Goal: Transaction & Acquisition: Obtain resource

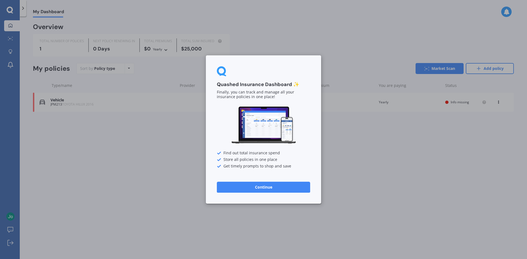
click at [265, 190] on button "Continue" at bounding box center [263, 187] width 93 height 11
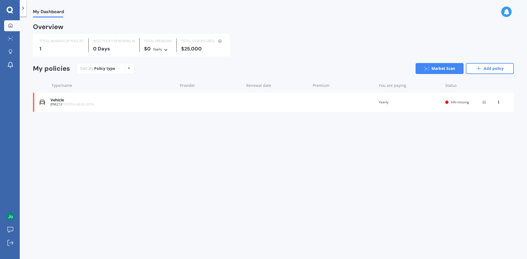
click at [498, 103] on icon at bounding box center [498, 101] width 4 height 3
click at [483, 124] on div "Delete" at bounding box center [486, 123] width 54 height 11
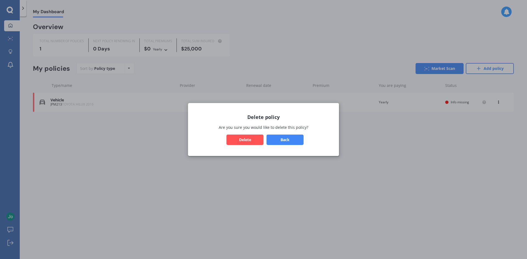
click at [250, 143] on button "Delete" at bounding box center [244, 140] width 37 height 10
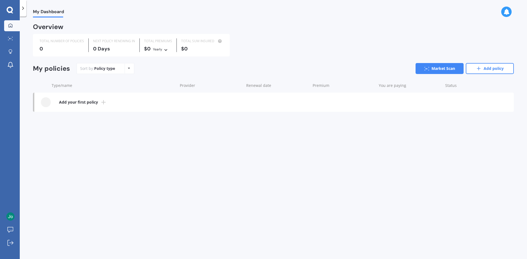
click at [128, 68] on icon at bounding box center [129, 68] width 2 height 3
click at [161, 134] on div "My Dashboard Overview TOTAL NUMBER OF POLICIES 0 NEXT POLICY RENEWING [DATE] TO…" at bounding box center [273, 139] width 507 height 243
click at [488, 67] on link "Add policy" at bounding box center [490, 68] width 48 height 11
click at [65, 103] on b "Add your first policy" at bounding box center [78, 102] width 39 height 5
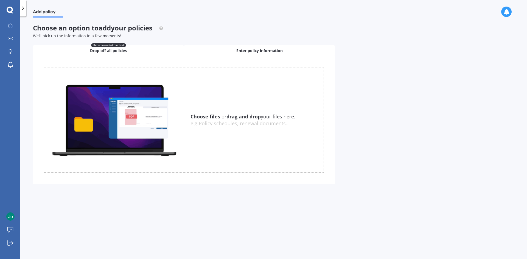
click at [273, 48] on span "Enter policy information" at bounding box center [259, 50] width 46 height 5
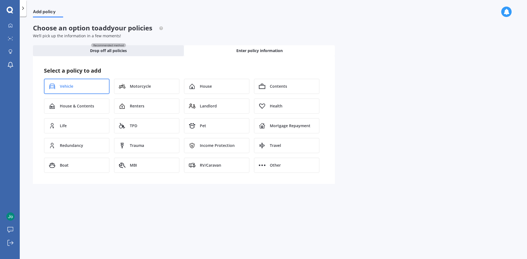
click at [68, 87] on span "Vehicle" at bounding box center [66, 86] width 13 height 5
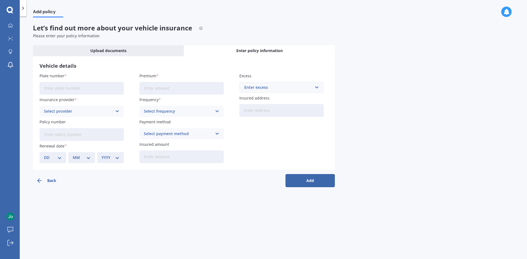
click at [75, 88] on input "Plate number" at bounding box center [82, 88] width 84 height 13
type input "LCD488"
click at [66, 112] on div "Select provider" at bounding box center [78, 111] width 68 height 6
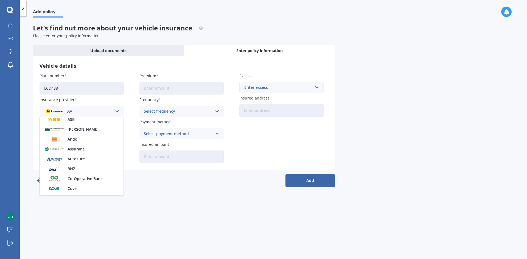
scroll to position [55, 0]
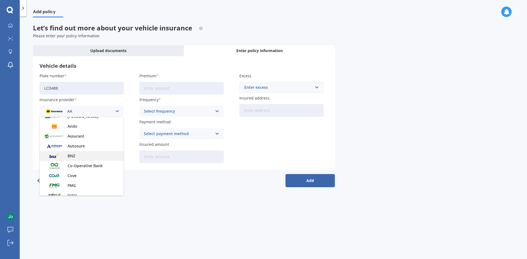
click at [74, 157] on span "BNZ" at bounding box center [72, 156] width 8 height 4
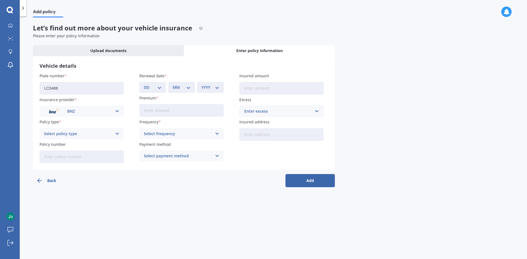
click at [89, 135] on div "Select policy type" at bounding box center [78, 134] width 68 height 6
click at [73, 166] on div "Supreme Cover" at bounding box center [82, 164] width 84 height 10
click at [72, 159] on input "Policy number" at bounding box center [82, 157] width 84 height 13
paste input "31074884-004"
type input "31074884-004"
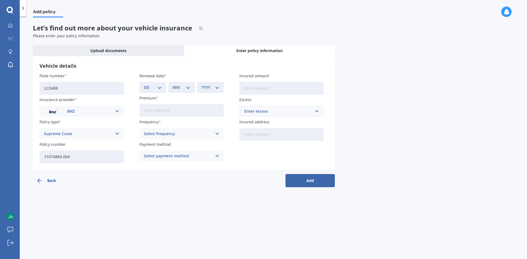
click at [152, 90] on select "DD 01 02 03 04 05 06 07 08 09 10 11 12 13 14 15 16 17 18 19 20 21 22 23 24 25 2…" at bounding box center [153, 88] width 18 height 6
select select "18"
click at [144, 85] on select "DD 01 02 03 04 05 06 07 08 09 10 11 12 13 14 15 16 17 18 19 20 21 22 23 24 25 2…" at bounding box center [153, 88] width 18 height 6
click at [173, 88] on select "MM 01 02 03 04 05 06 07 08 09 10 11 12" at bounding box center [182, 88] width 18 height 6
select select "12"
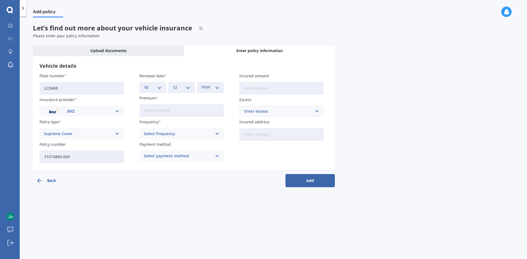
click at [173, 85] on select "MM 01 02 03 04 05 06 07 08 09 10 11 12" at bounding box center [182, 88] width 18 height 6
click at [207, 90] on select "YYYY 2027 2026 2025 2024 2023 2022 2021 2020 2019 2018 2017 2016 2015 2014 2013…" at bounding box center [210, 88] width 18 height 6
select select "2025"
click at [201, 85] on select "YYYY 2027 2026 2025 2024 2023 2022 2021 2020 2019 2018 2017 2016 2015 2014 2013…" at bounding box center [210, 88] width 18 height 6
click at [253, 88] on input "Insured amount" at bounding box center [281, 88] width 84 height 13
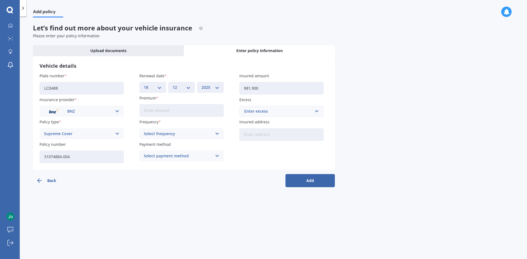
type input "$81,900"
click at [277, 111] on div "Enter excess" at bounding box center [278, 111] width 68 height 6
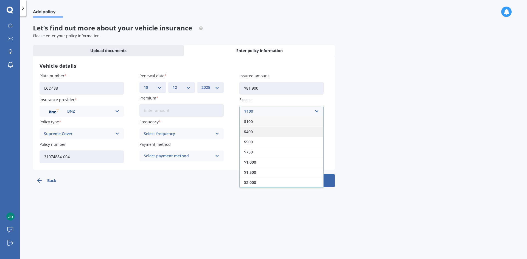
click at [251, 133] on span "$400" at bounding box center [248, 132] width 9 height 4
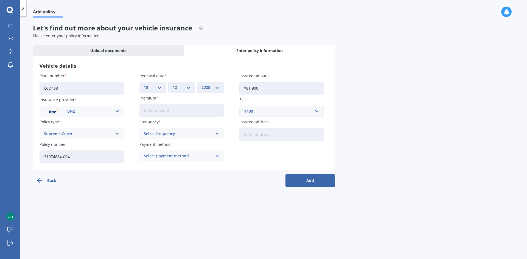
click at [261, 134] on input "Insured address" at bounding box center [281, 134] width 84 height 13
type input "[STREET_ADDRESS]"
click at [173, 134] on div "Select frequency" at bounding box center [178, 134] width 68 height 6
click at [161, 176] on div "Monthly" at bounding box center [182, 174] width 84 height 10
click at [178, 155] on div "Select payment method" at bounding box center [178, 156] width 68 height 6
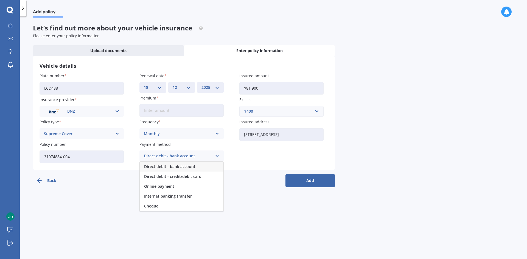
click at [176, 167] on span "Direct debit - bank account" at bounding box center [169, 167] width 51 height 4
click at [313, 179] on button "Add" at bounding box center [309, 180] width 49 height 13
type input "$152.70"
click at [313, 179] on button "Add" at bounding box center [309, 180] width 49 height 13
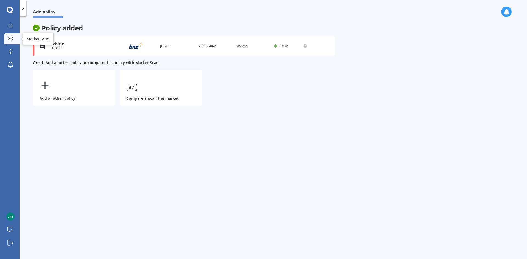
click at [10, 40] on icon at bounding box center [10, 39] width 5 height 4
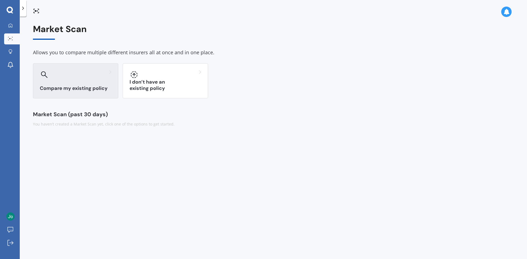
click at [75, 78] on div at bounding box center [76, 74] width 72 height 9
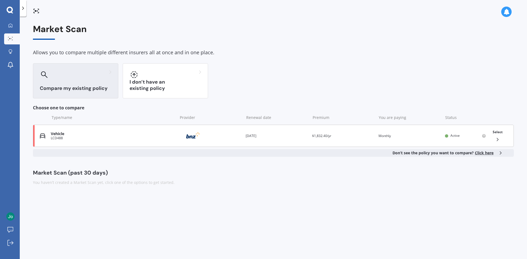
click at [497, 138] on icon at bounding box center [497, 139] width 5 height 5
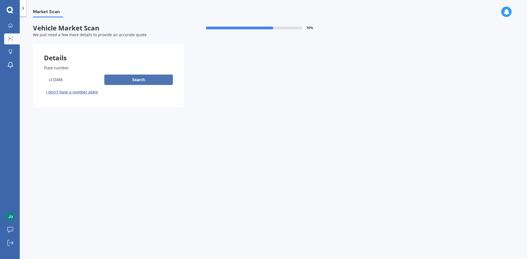
click at [138, 80] on button "Search" at bounding box center [138, 80] width 69 height 10
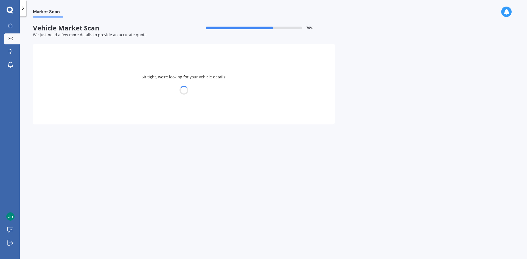
select select "TOYOTA"
select select "LANDCRUISER"
select select "11"
select select "12"
select select "2002"
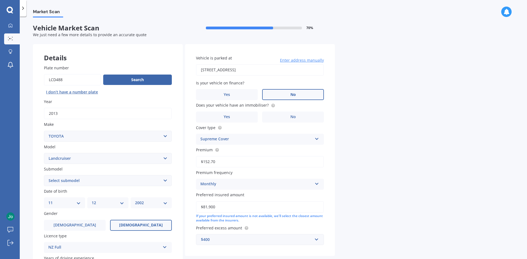
click at [292, 95] on span "No" at bounding box center [292, 94] width 5 height 5
click at [0, 0] on input "No" at bounding box center [0, 0] width 0 height 0
click at [289, 117] on label "No" at bounding box center [293, 117] width 62 height 11
click at [0, 0] on input "No" at bounding box center [0, 0] width 0 height 0
click at [89, 182] on select "Select submodel (All other) 4WD SWB Hard Top Diesel Diesel 4.2 4WD Diesel 4.5 4…" at bounding box center [108, 180] width 128 height 11
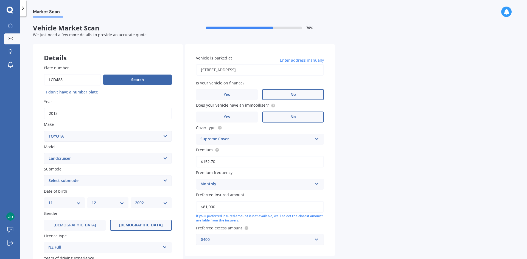
select select "WAGON VX TURBO"
click at [44, 175] on select "Select submodel (All other) 4WD SWB Hard Top Diesel Diesel 4.2 4WD Diesel 4.5 4…" at bounding box center [108, 180] width 128 height 11
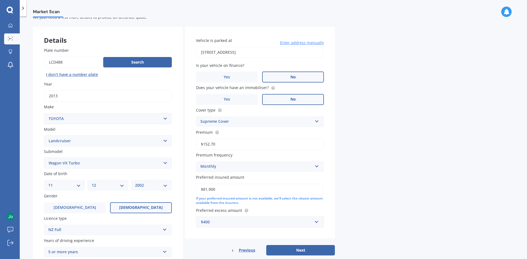
scroll to position [55, 0]
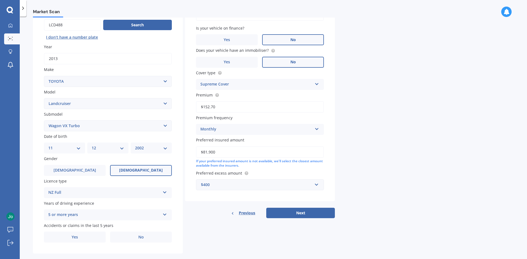
click at [64, 148] on select "DD 01 02 03 04 05 06 07 08 09 10 11 12 13 14 15 16 17 18 19 20 21 22 23 24 25 2…" at bounding box center [64, 148] width 32 height 6
select select "19"
click at [48, 145] on select "DD 01 02 03 04 05 06 07 08 09 10 11 12 13 14 15 16 17 18 19 20 21 22 23 24 25 2…" at bounding box center [64, 148] width 32 height 6
click at [102, 149] on select "MM 01 02 03 04 05 06 07 08 09 10 11 12" at bounding box center [108, 148] width 32 height 6
select select "06"
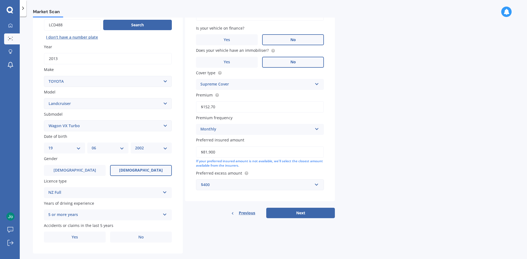
click at [92, 145] on select "MM 01 02 03 04 05 06 07 08 09 10 11 12" at bounding box center [108, 148] width 32 height 6
click at [138, 146] on select "YYYY 2025 2024 2023 2022 2021 2020 2019 2018 2017 2016 2015 2014 2013 2012 2011…" at bounding box center [151, 148] width 32 height 6
select select "1966"
click at [135, 145] on select "YYYY 2025 2024 2023 2022 2021 2020 2019 2018 2017 2016 2015 2014 2013 2012 2011…" at bounding box center [151, 148] width 32 height 6
click at [138, 171] on span "[DEMOGRAPHIC_DATA]" at bounding box center [141, 170] width 44 height 5
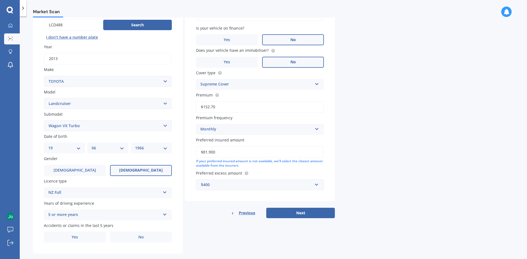
click at [0, 0] on input "[DEMOGRAPHIC_DATA]" at bounding box center [0, 0] width 0 height 0
click at [140, 238] on span "No" at bounding box center [140, 237] width 5 height 5
click at [0, 0] on input "No" at bounding box center [0, 0] width 0 height 0
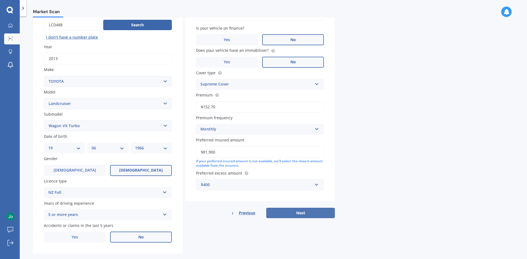
click at [304, 214] on button "Next" at bounding box center [300, 213] width 69 height 10
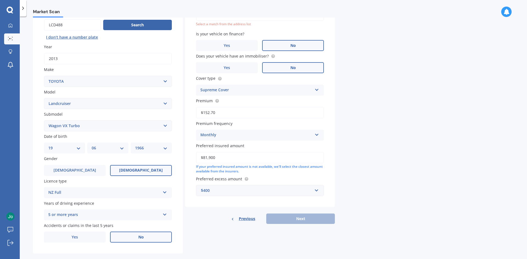
scroll to position [38, 0]
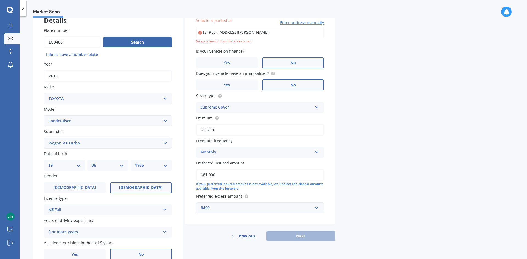
type input "[STREET_ADDRESS][PERSON_NAME]"
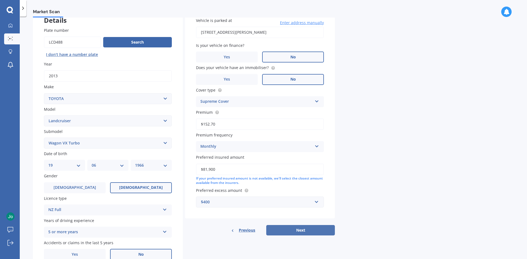
click at [300, 229] on button "Next" at bounding box center [300, 230] width 69 height 10
select select "19"
select select "06"
select select "1966"
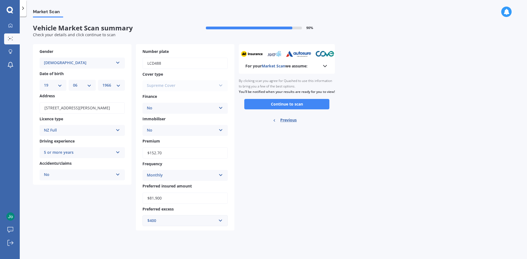
scroll to position [0, 0]
click at [290, 109] on button "Continue to scan" at bounding box center [286, 104] width 85 height 10
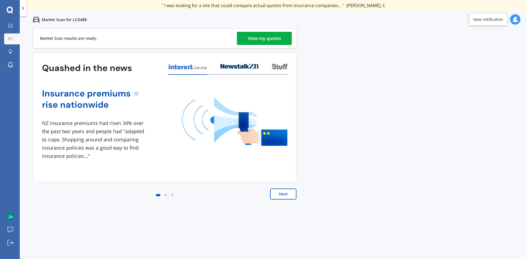
click at [273, 39] on div "View my quotes" at bounding box center [264, 38] width 33 height 13
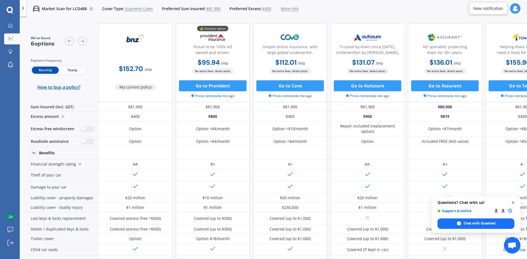
click at [512, 203] on span "Close chat" at bounding box center [513, 203] width 7 height 7
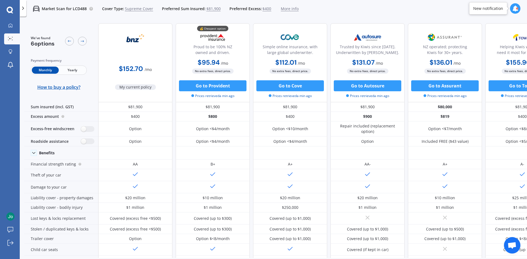
click at [514, 9] on icon at bounding box center [515, 8] width 6 height 6
click at [6, 27] on div at bounding box center [10, 25] width 8 height 5
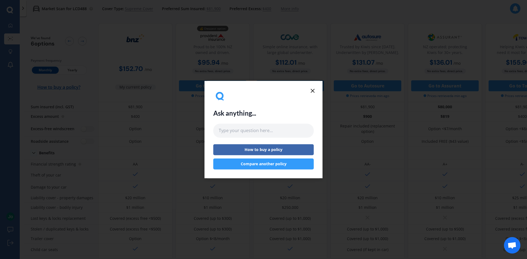
click at [314, 90] on line at bounding box center [312, 90] width 3 height 3
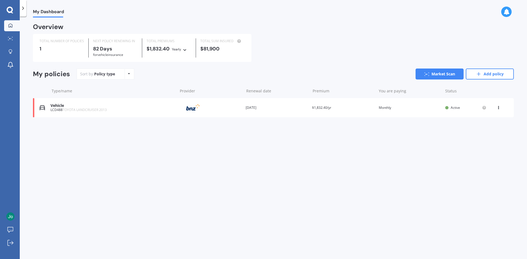
click at [499, 109] on div "View option View policy Delete" at bounding box center [498, 107] width 5 height 5
click at [485, 131] on div "Delete" at bounding box center [486, 129] width 54 height 11
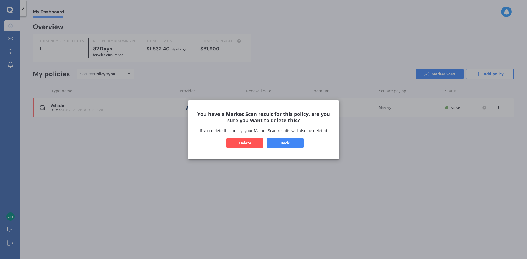
click at [248, 145] on button "Delete" at bounding box center [244, 143] width 37 height 10
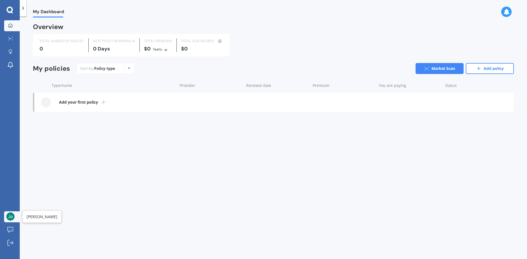
click at [10, 219] on img at bounding box center [10, 217] width 8 height 8
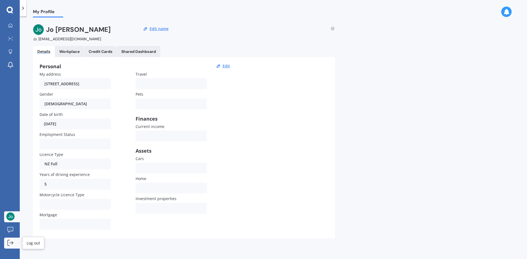
click at [9, 244] on icon at bounding box center [10, 243] width 6 height 6
